Goal: Task Accomplishment & Management: Complete application form

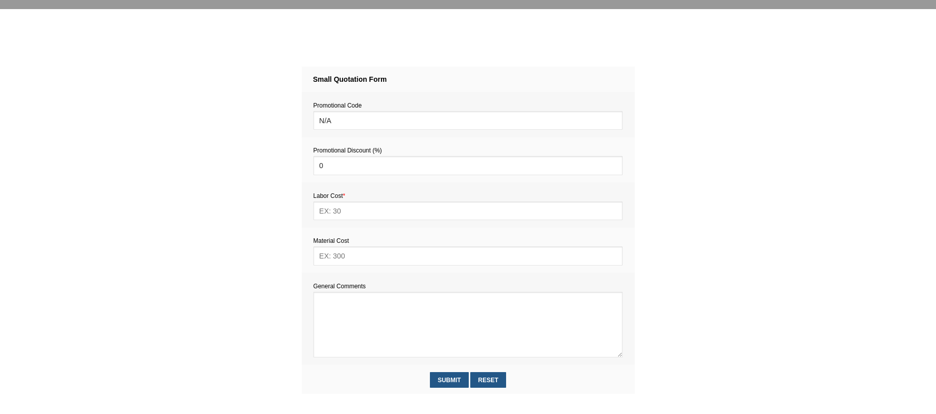
scroll to position [409, 0]
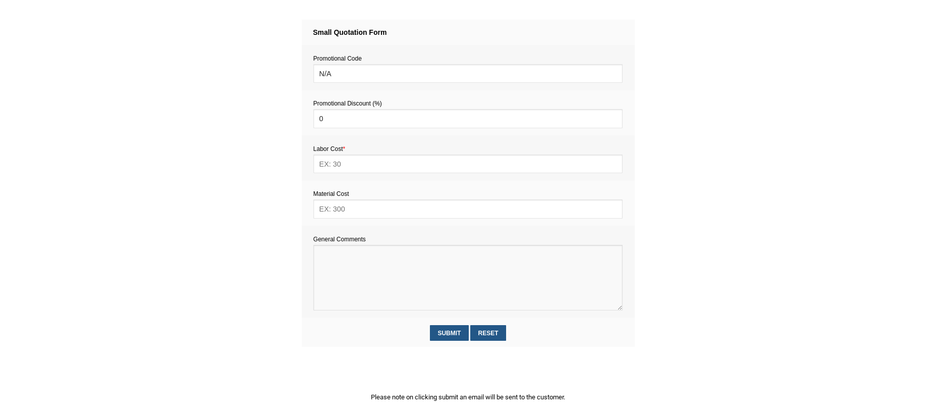
click at [327, 268] on textarea at bounding box center [467, 278] width 309 height 66
paste textarea "Estimate provision for a professional handyman (service call out and labour) to…"
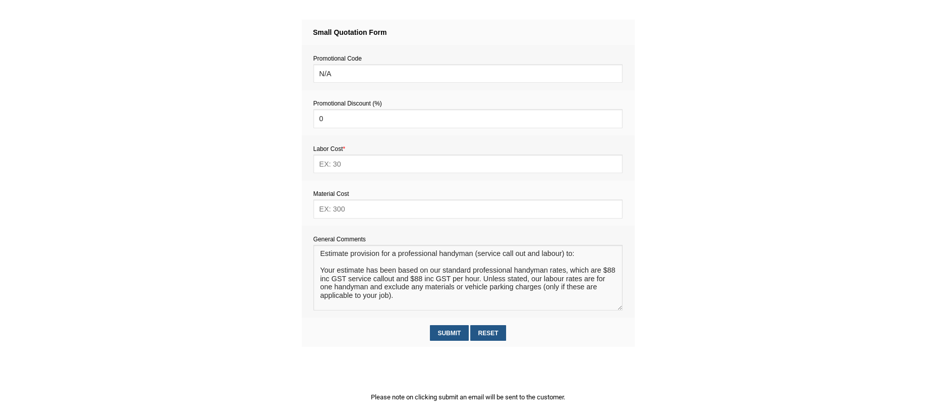
scroll to position [0, 0]
click at [334, 264] on textarea at bounding box center [467, 278] width 309 height 66
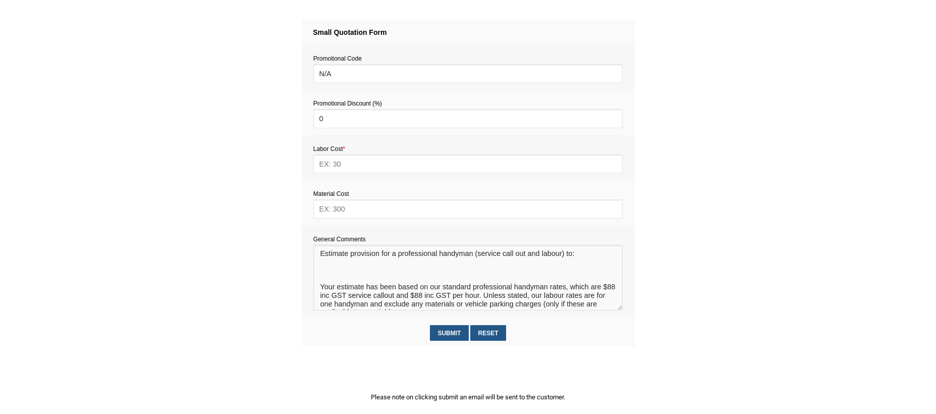
type textarea "Estimate provision for a professional handyman (service call out and labour) to…"
click at [343, 212] on input "text" at bounding box center [467, 208] width 309 height 19
type input "50"
click at [335, 163] on input "text" at bounding box center [467, 163] width 309 height 19
click at [350, 166] on input "text" at bounding box center [467, 163] width 309 height 19
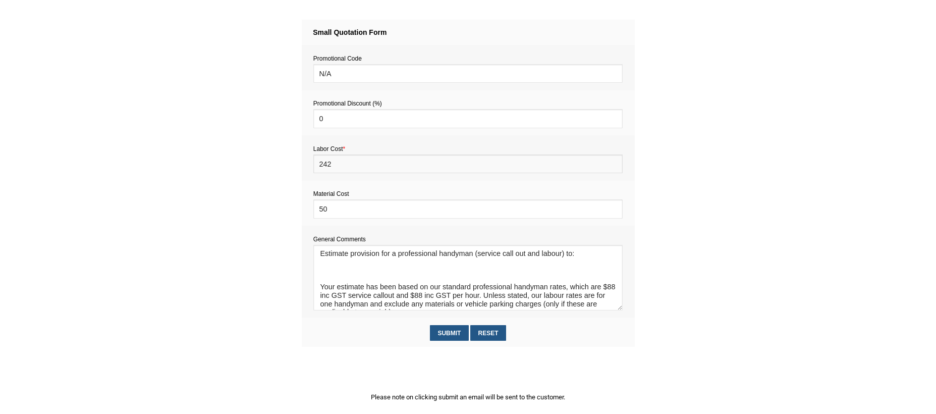
type input "242"
click at [337, 270] on textarea at bounding box center [467, 278] width 309 height 66
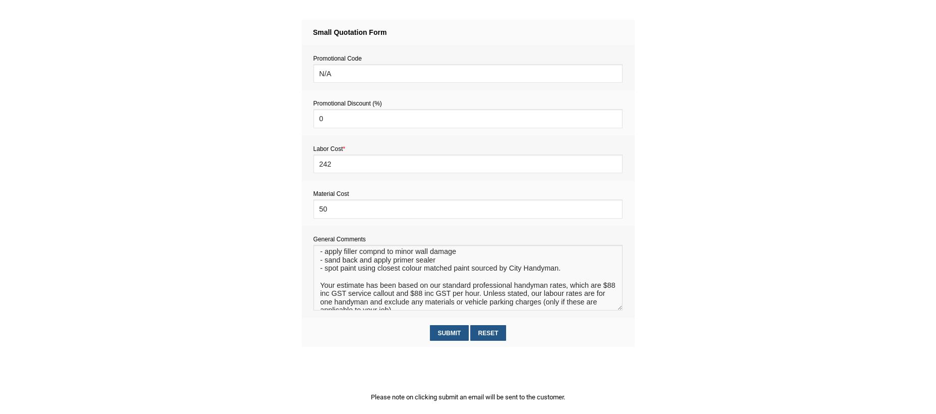
scroll to position [21, 0]
click at [377, 252] on textarea at bounding box center [467, 278] width 309 height 66
click at [394, 280] on textarea at bounding box center [467, 278] width 309 height 66
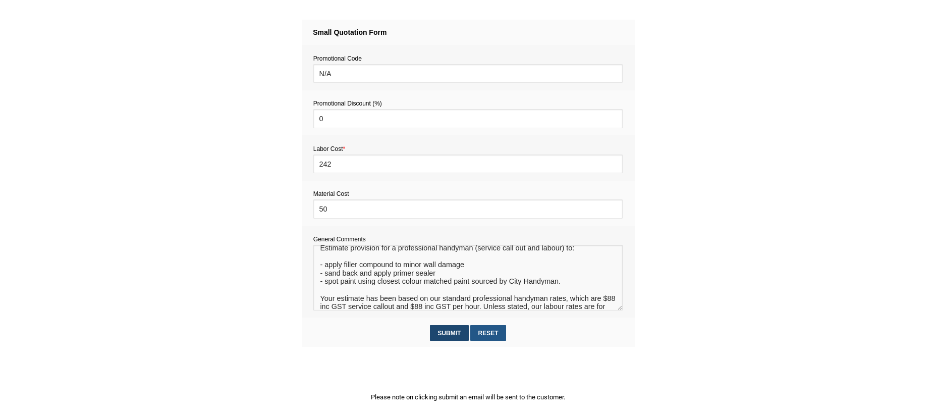
type textarea "Estimate provision for a professional handyman (service call out and labour) to…"
click at [461, 335] on input "Submit" at bounding box center [449, 333] width 39 height 16
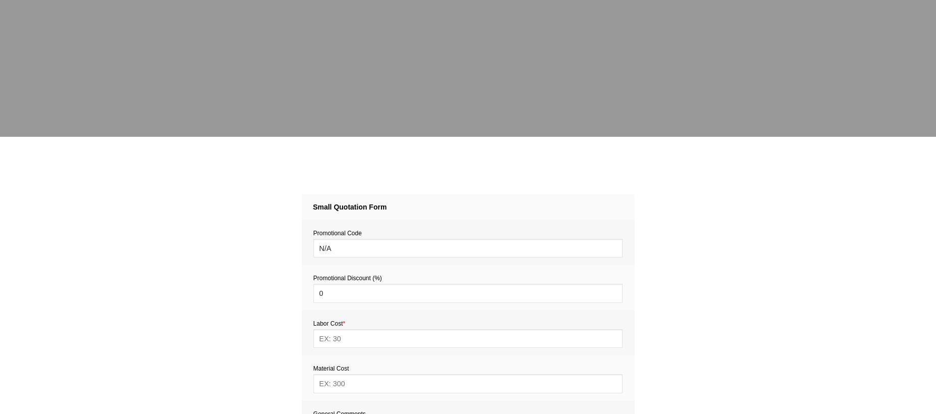
scroll to position [427, 0]
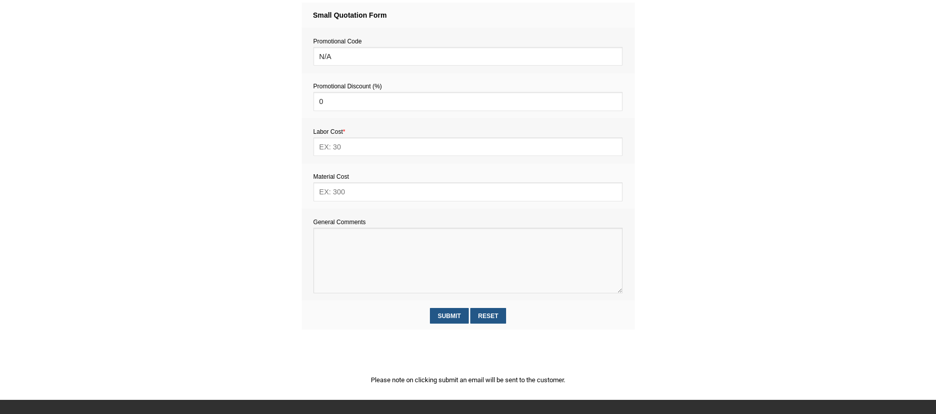
click at [339, 252] on textarea at bounding box center [467, 261] width 309 height 66
paste textarea "Estimate provision for a professional handyman (service call out and labour) to…"
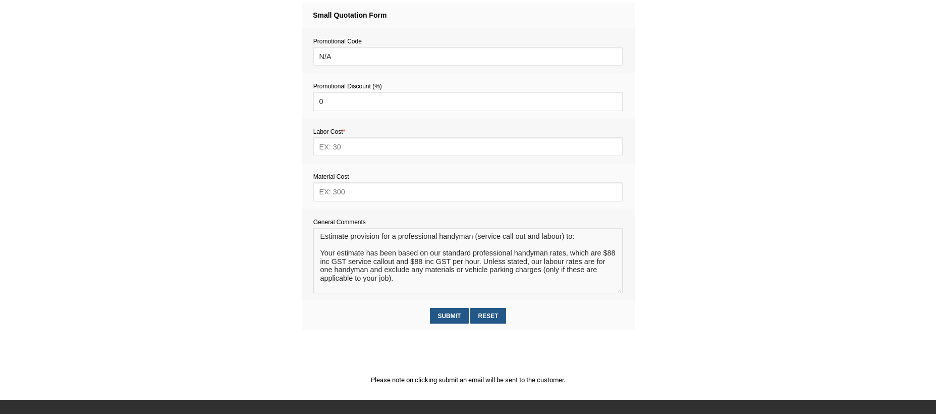
scroll to position [7, 0]
click at [337, 239] on textarea at bounding box center [467, 261] width 309 height 66
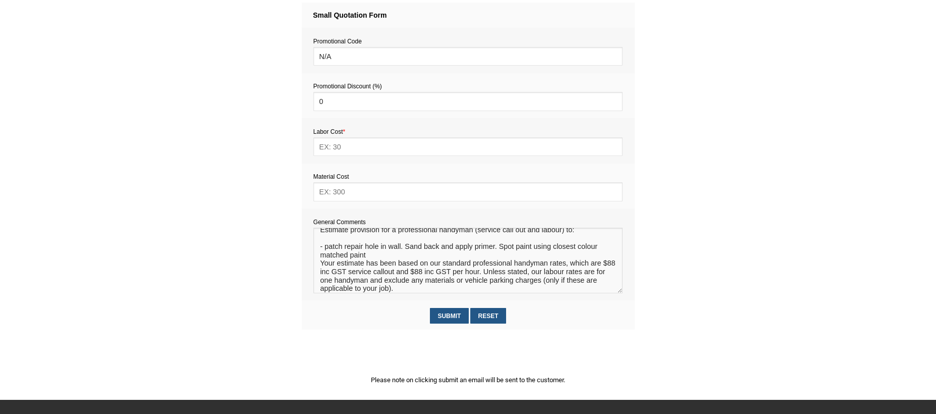
click at [404, 249] on textarea at bounding box center [467, 261] width 309 height 66
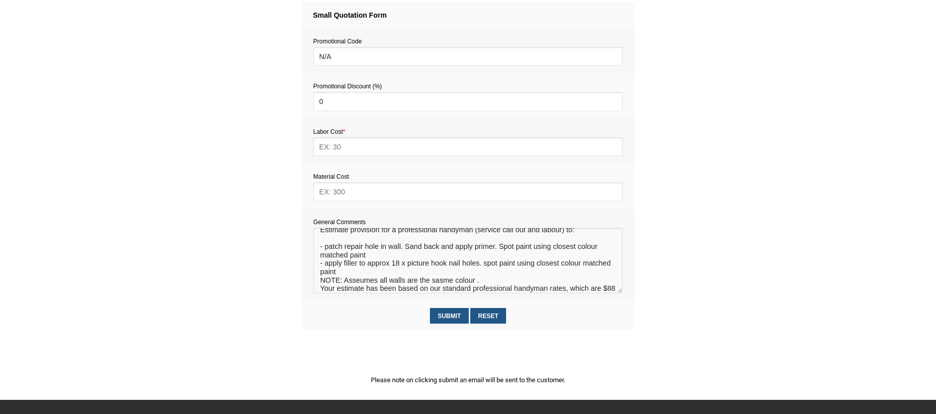
click at [441, 283] on textarea at bounding box center [467, 261] width 309 height 66
click at [361, 283] on textarea at bounding box center [467, 261] width 309 height 66
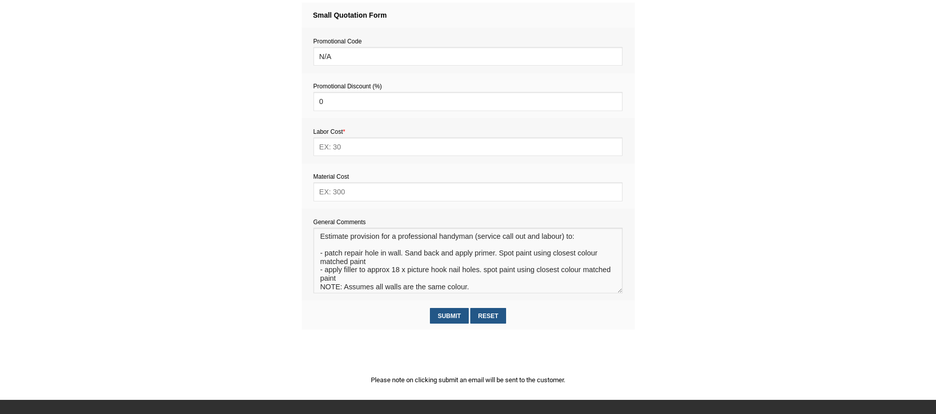
click at [328, 255] on textarea at bounding box center [467, 261] width 309 height 66
click at [535, 254] on textarea at bounding box center [467, 261] width 309 height 66
click at [487, 272] on textarea at bounding box center [467, 261] width 309 height 66
click at [393, 284] on textarea at bounding box center [467, 261] width 309 height 66
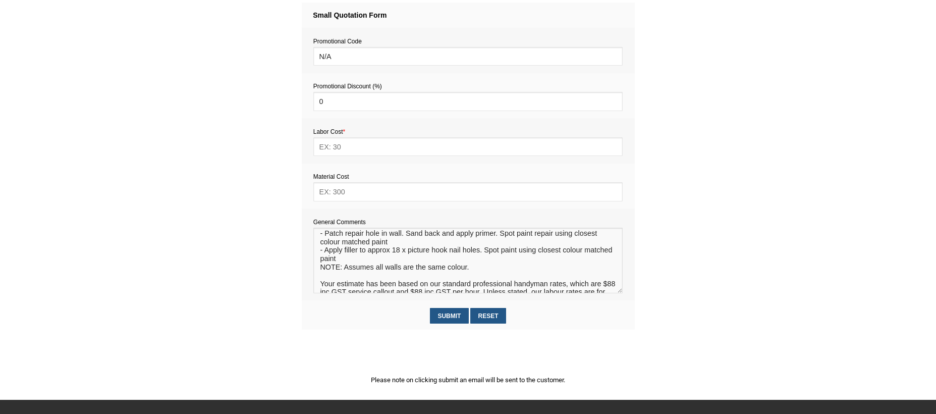
scroll to position [23, 0]
type textarea "Estimate provision for a professional handyman (service call out and labour) to…"
click at [352, 195] on input "text" at bounding box center [467, 191] width 309 height 19
type input "75"
click at [352, 145] on input "text" at bounding box center [467, 146] width 309 height 19
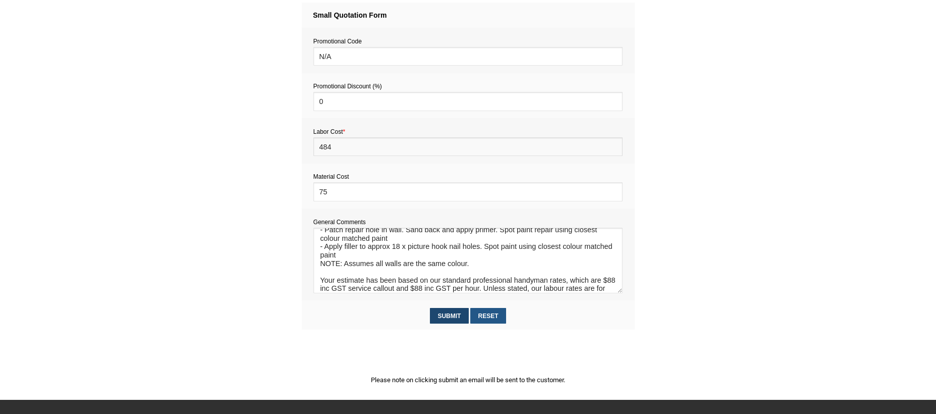
type input "484"
click at [452, 313] on input "Submit" at bounding box center [449, 316] width 39 height 16
